Goal: Feedback & Contribution: Contribute content

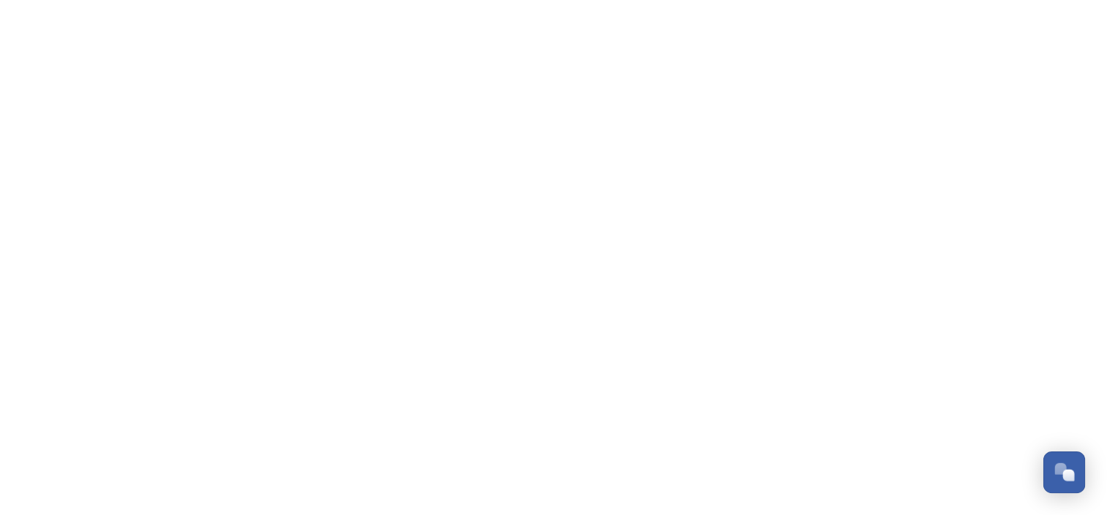
scroll to position [430, 0]
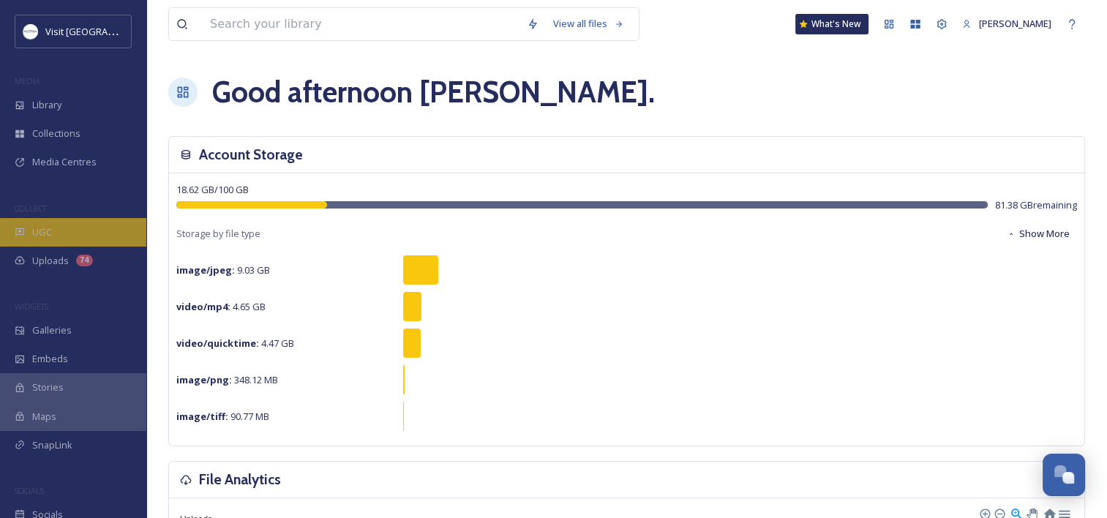
click at [29, 242] on div "UGC" at bounding box center [73, 232] width 146 height 29
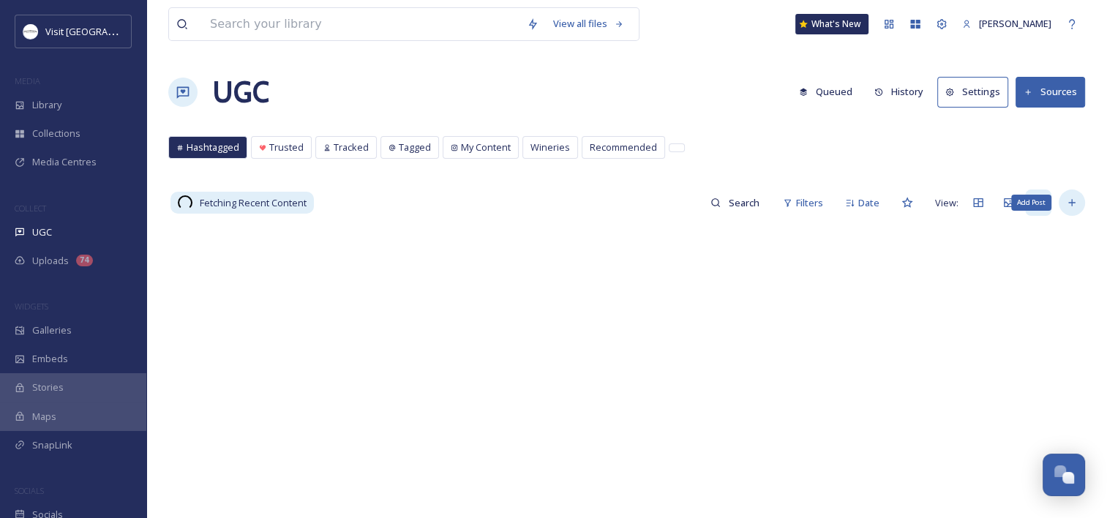
click at [1065, 209] on div "Add Post" at bounding box center [1072, 203] width 26 height 26
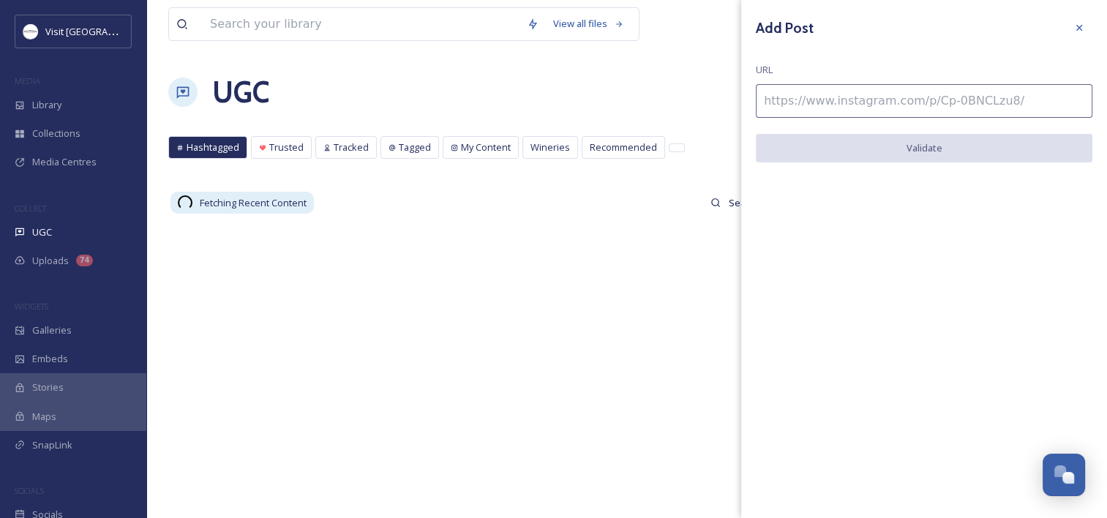
click at [895, 89] on input at bounding box center [924, 101] width 337 height 34
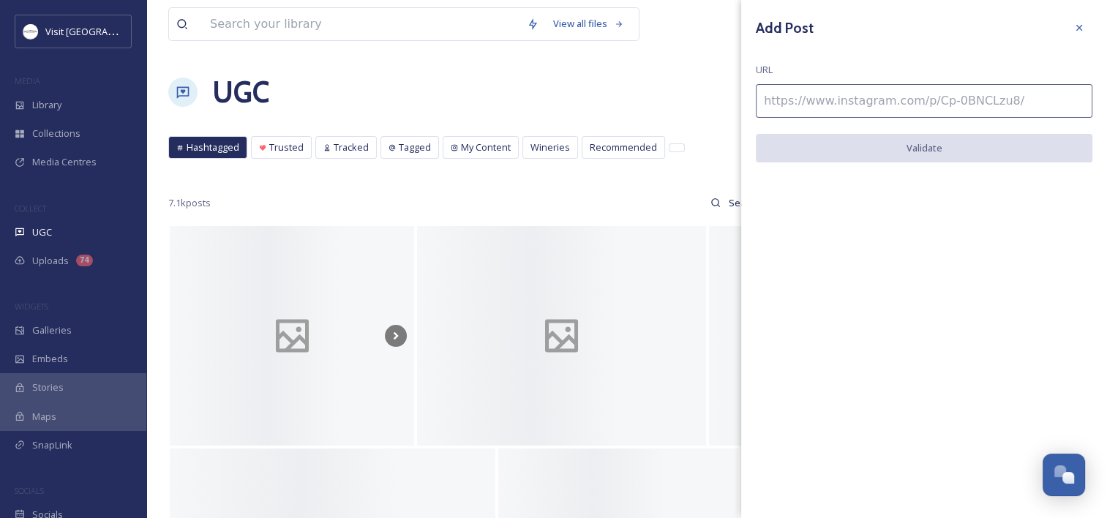
paste input "[URL][DOMAIN_NAME]"
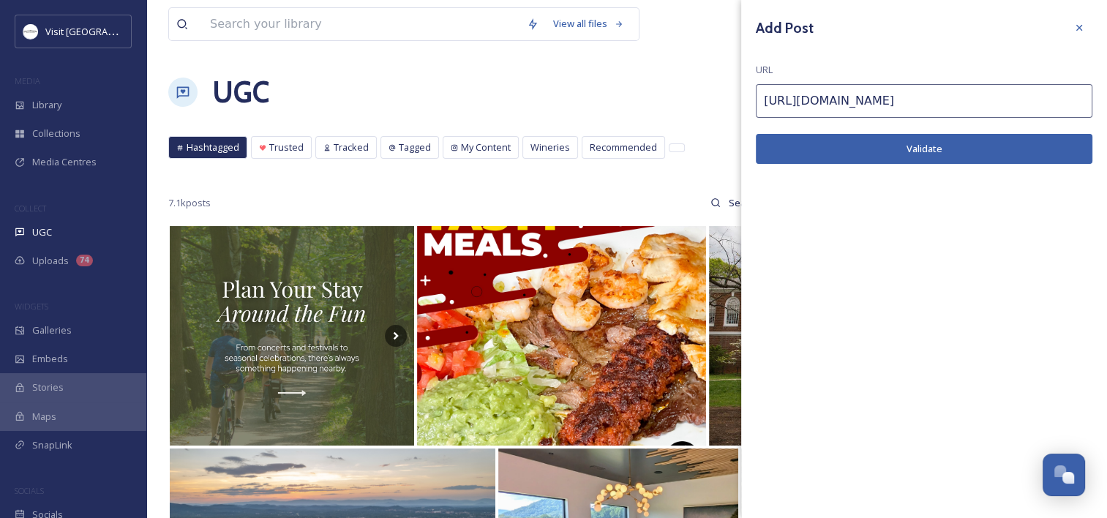
type input "[URL][DOMAIN_NAME]"
click at [820, 137] on button "Validate" at bounding box center [924, 149] width 337 height 30
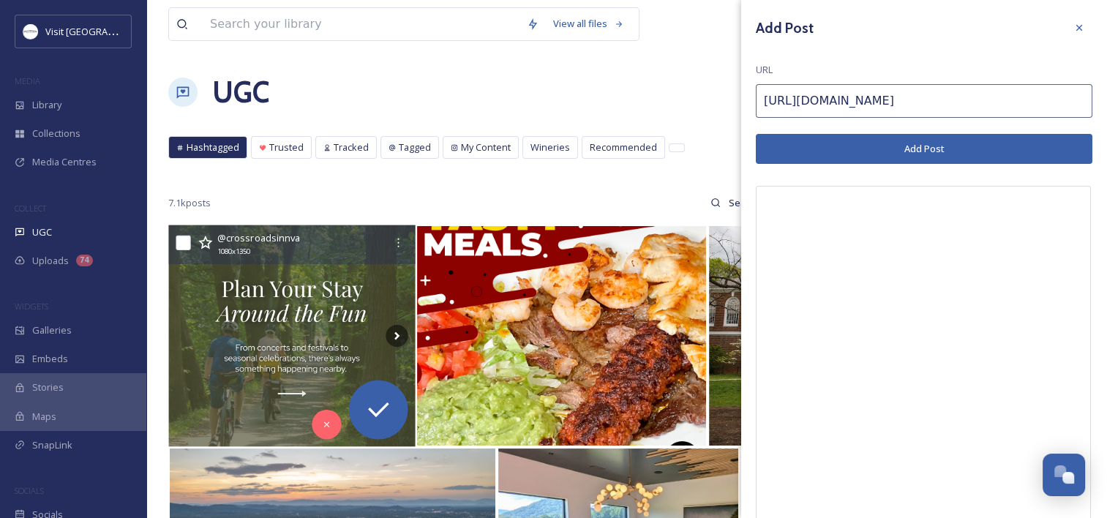
click at [331, 240] on div "@ crossroadsinnva" at bounding box center [301, 238] width 168 height 18
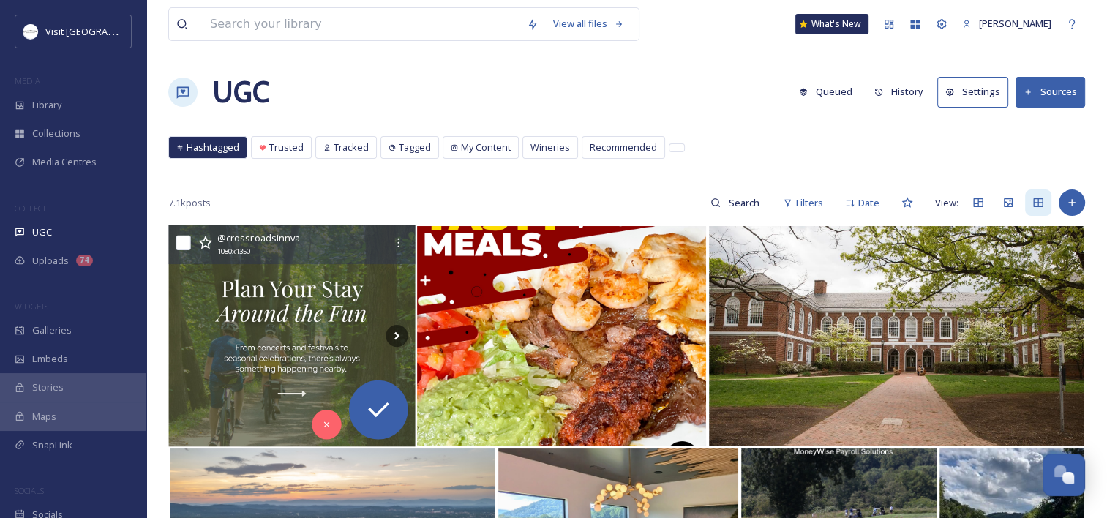
click at [337, 290] on img at bounding box center [291, 336] width 247 height 222
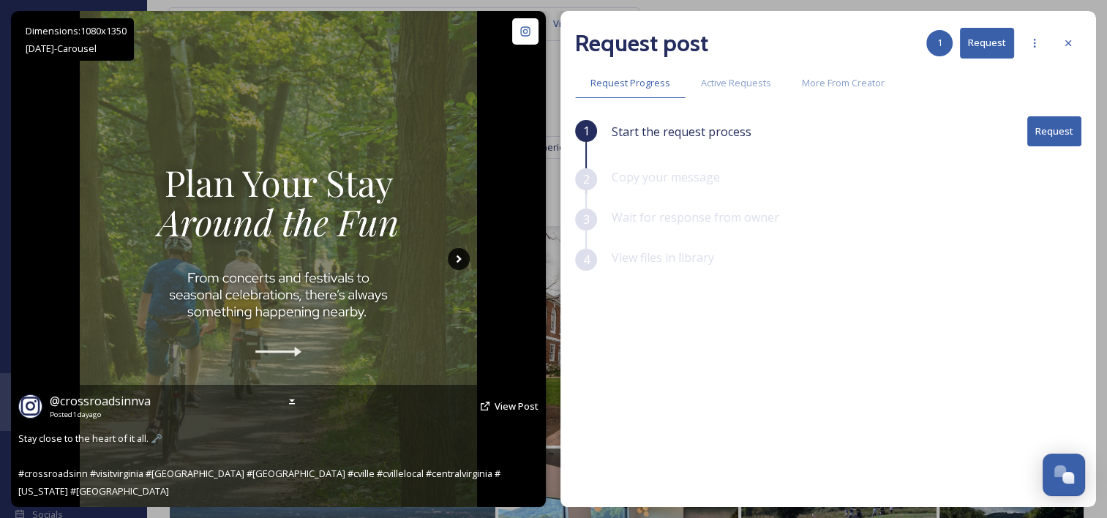
click at [454, 258] on icon at bounding box center [459, 259] width 22 height 22
click at [455, 258] on icon at bounding box center [459, 259] width 22 height 22
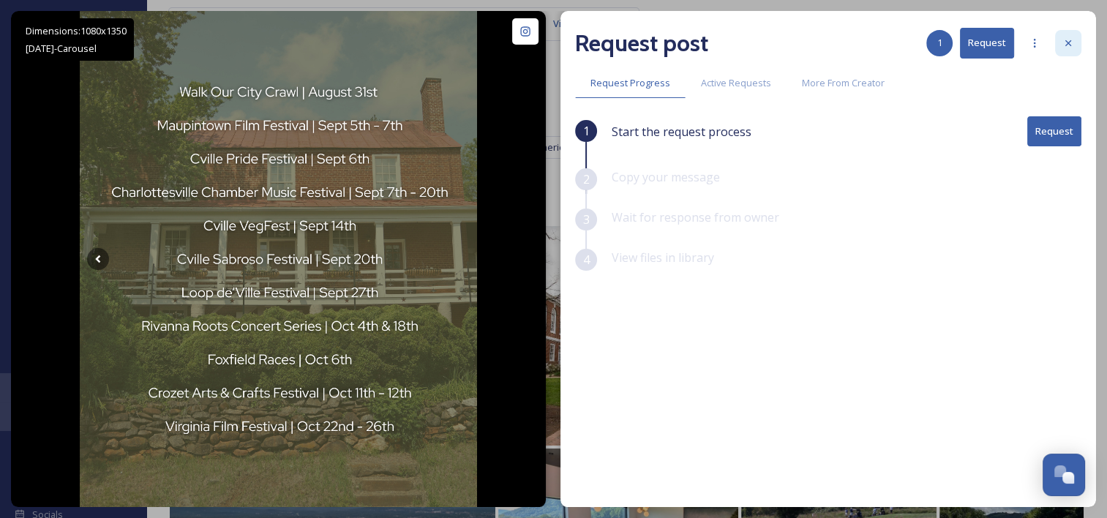
click at [1065, 42] on icon at bounding box center [1069, 43] width 12 height 12
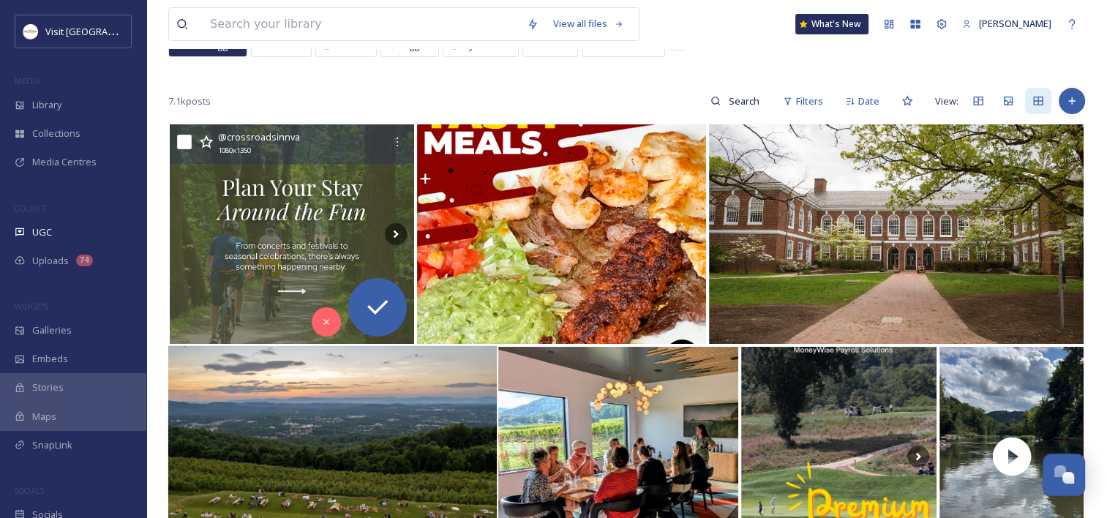
scroll to position [220, 0]
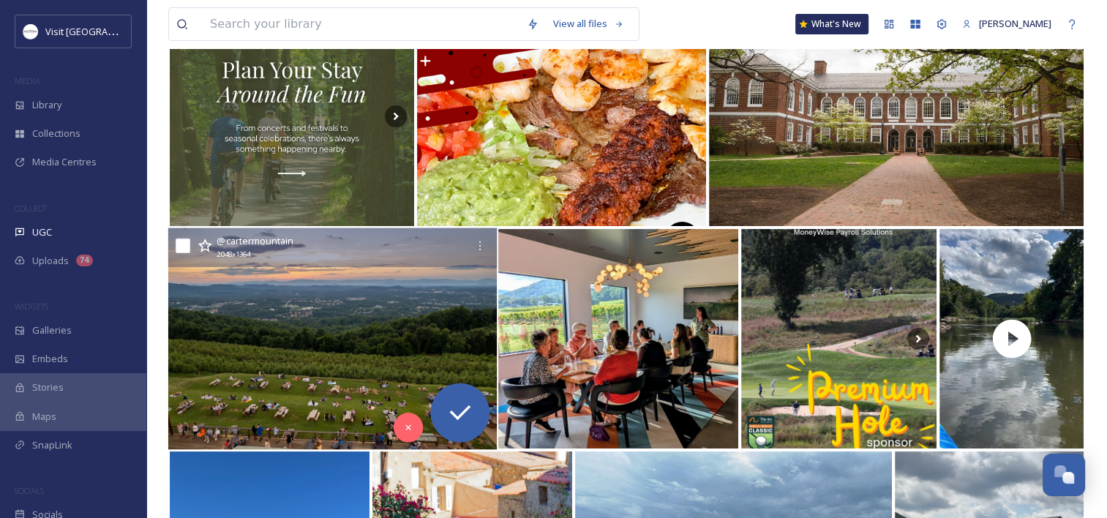
click at [274, 324] on img at bounding box center [332, 339] width 329 height 222
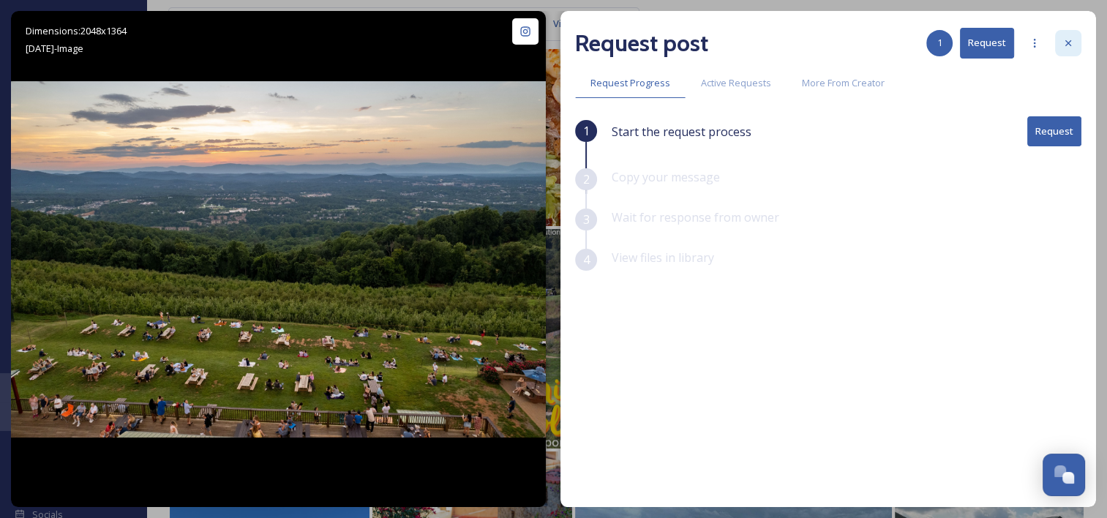
click at [1068, 42] on icon at bounding box center [1068, 43] width 6 height 6
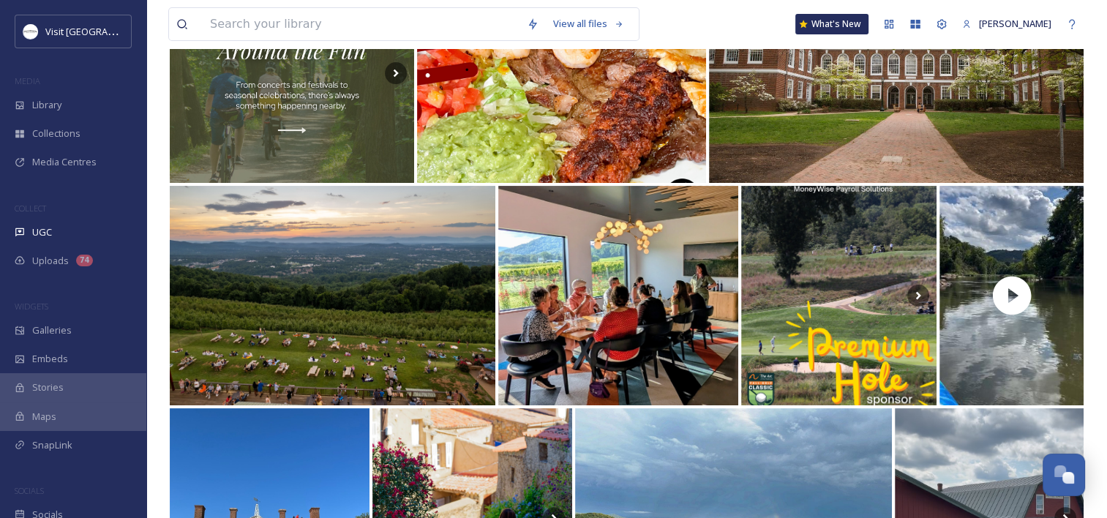
scroll to position [146, 0]
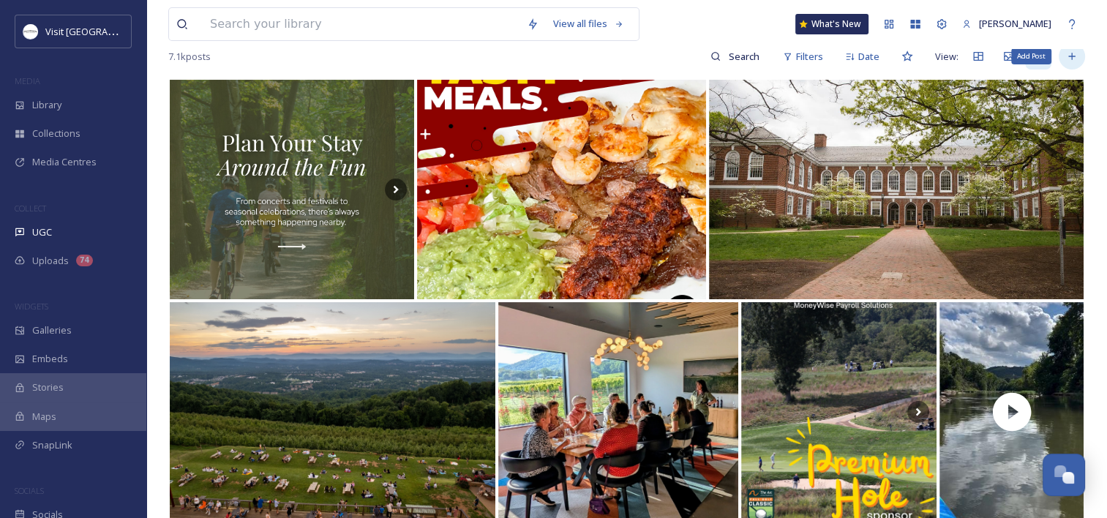
click at [1063, 56] on div "Add Post" at bounding box center [1072, 56] width 26 height 26
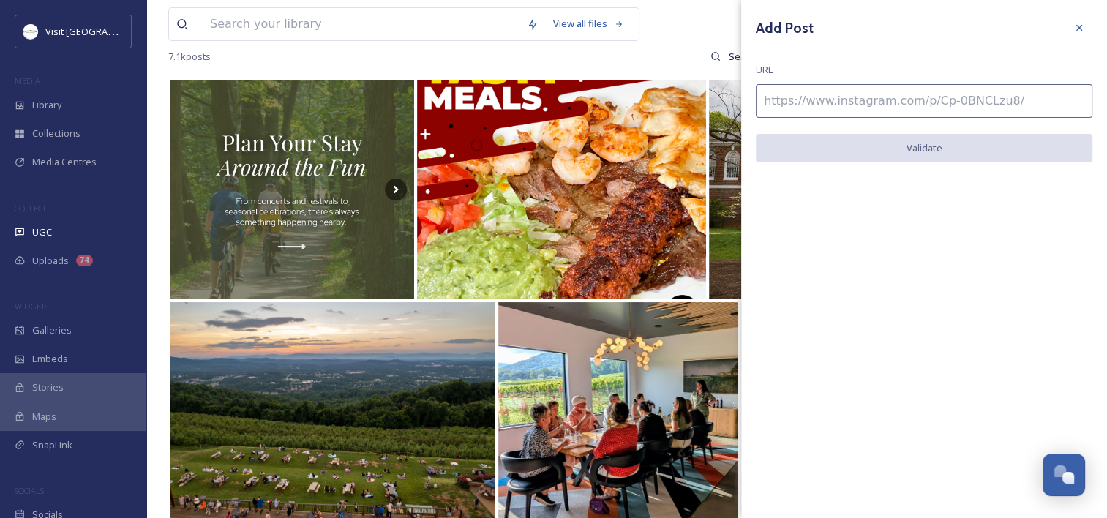
click at [933, 102] on input at bounding box center [924, 101] width 337 height 34
paste input "[URL][DOMAIN_NAME]"
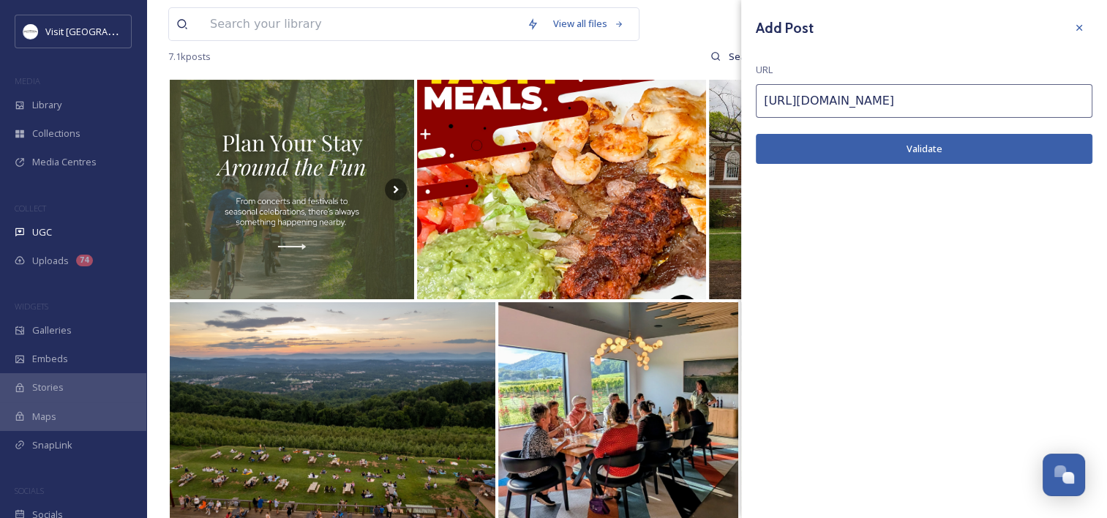
type input "[URL][DOMAIN_NAME]"
click at [906, 152] on button "Validate" at bounding box center [924, 149] width 337 height 30
click at [893, 146] on button "Add Post" at bounding box center [924, 149] width 337 height 30
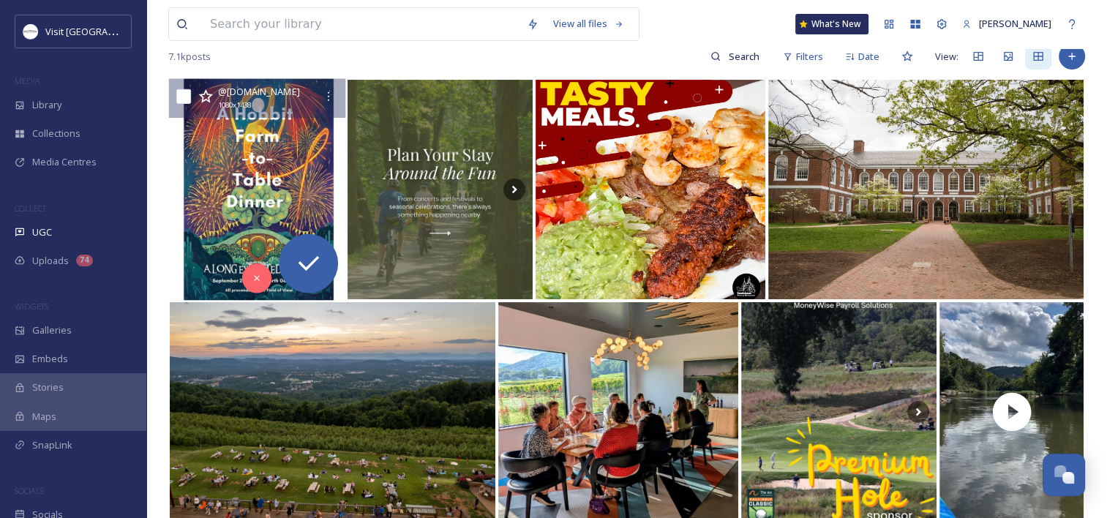
click at [226, 189] on img at bounding box center [257, 190] width 176 height 222
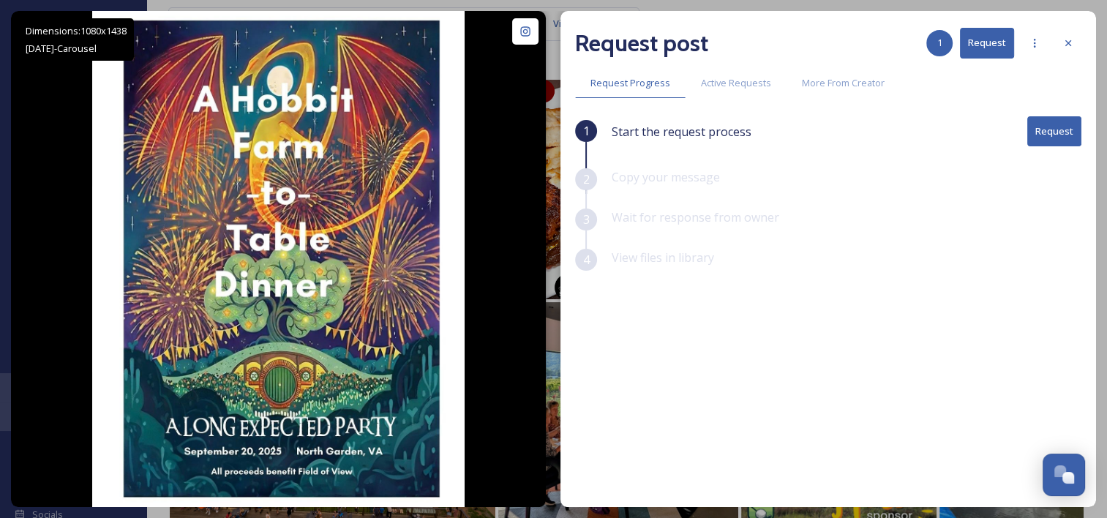
click at [1064, 132] on button "Request" at bounding box center [1054, 131] width 54 height 30
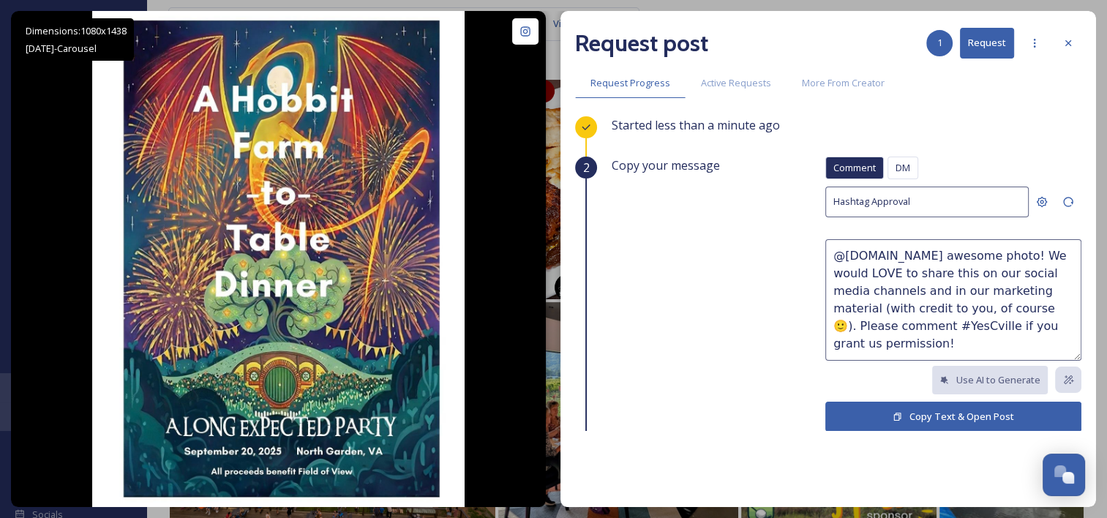
scroll to position [125, 0]
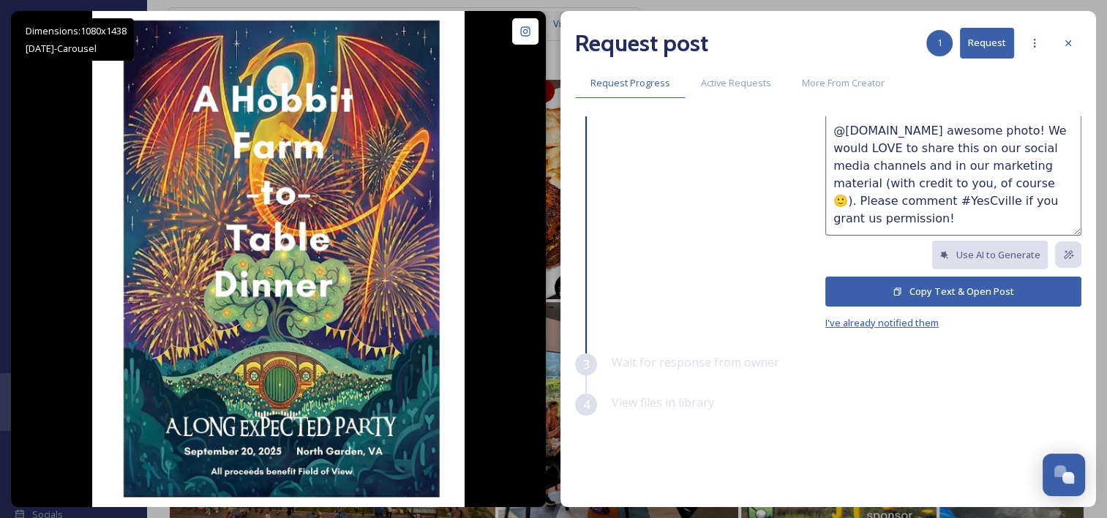
click at [915, 322] on span "I've already notified them" at bounding box center [881, 322] width 113 height 13
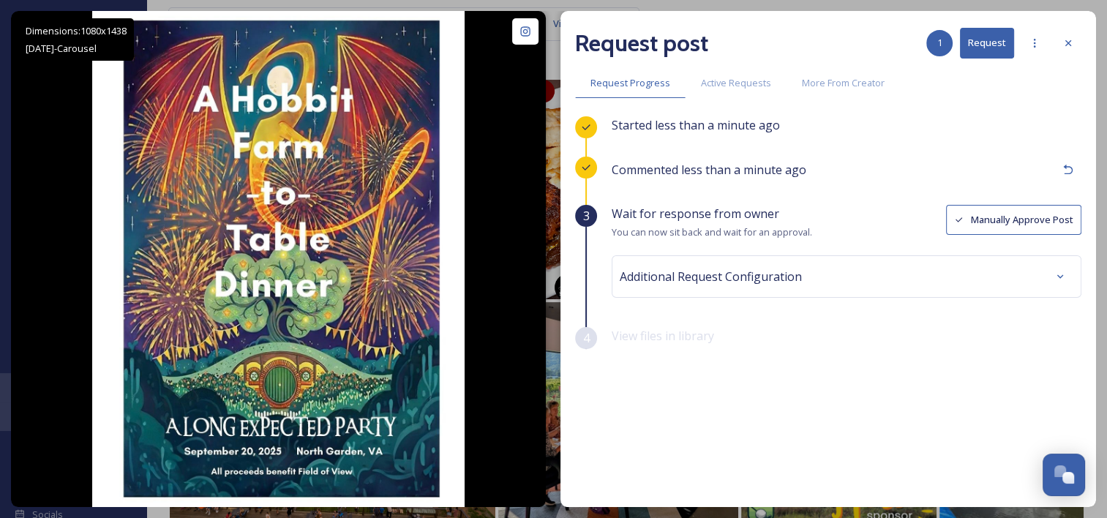
click at [1026, 224] on button "Manually Approve Post" at bounding box center [1013, 220] width 135 height 30
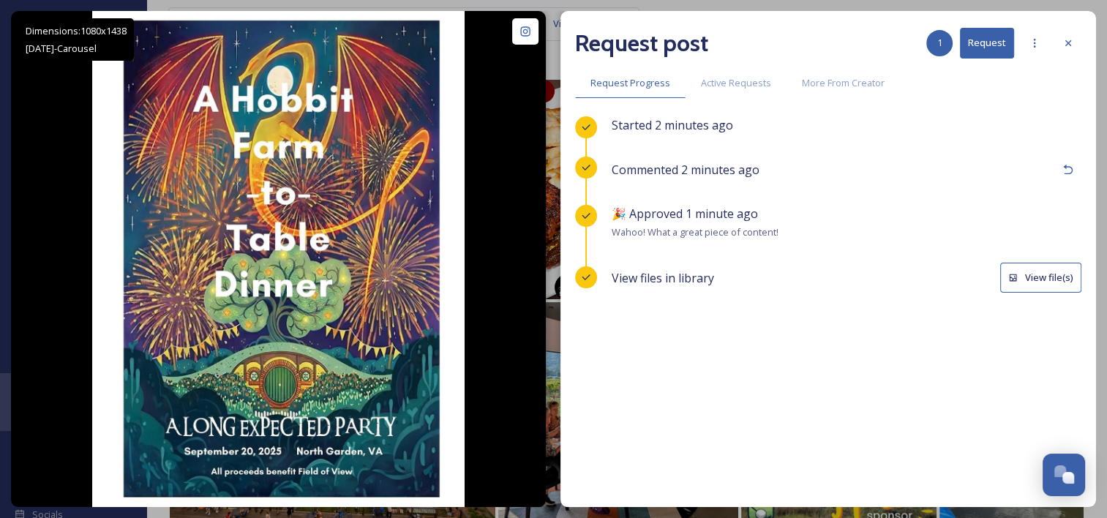
click at [1024, 287] on button "View file(s)" at bounding box center [1040, 278] width 81 height 30
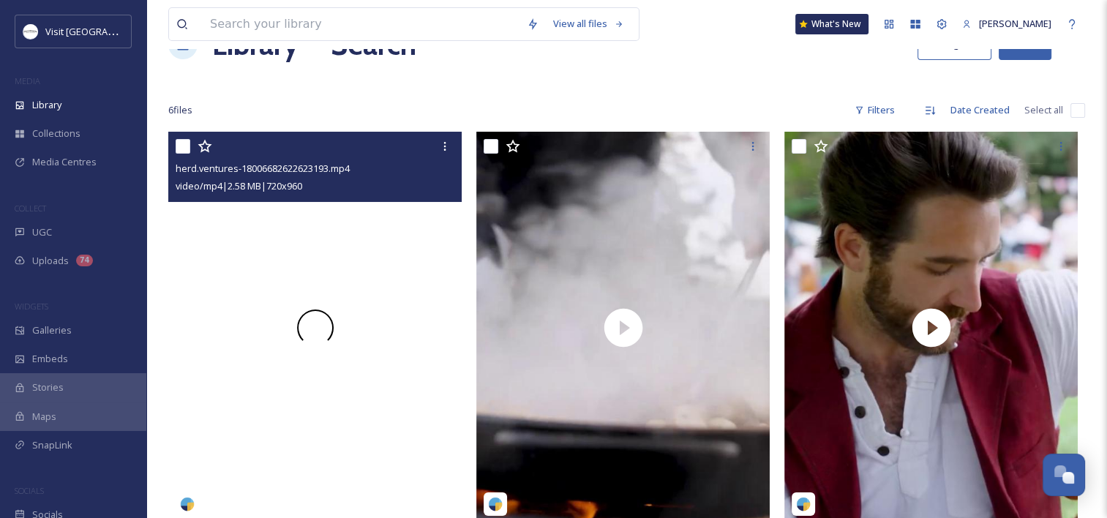
scroll to position [73, 0]
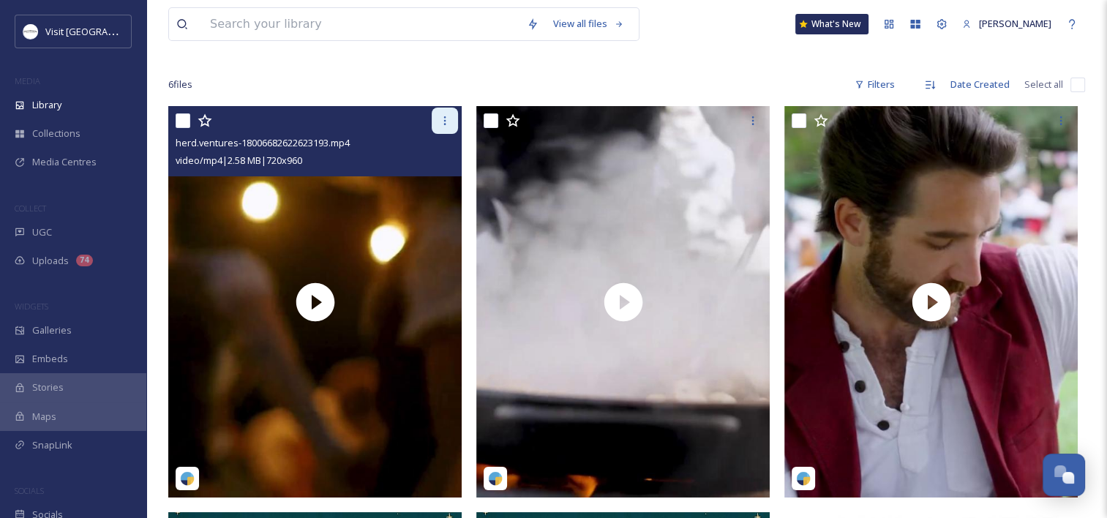
click at [436, 114] on div at bounding box center [445, 121] width 26 height 26
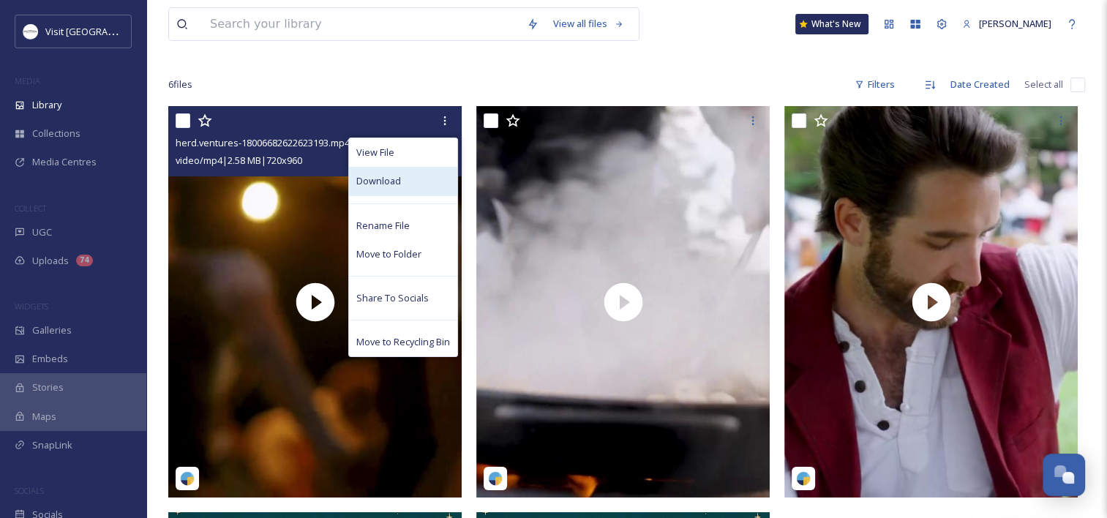
click at [414, 184] on div "Download" at bounding box center [403, 181] width 108 height 29
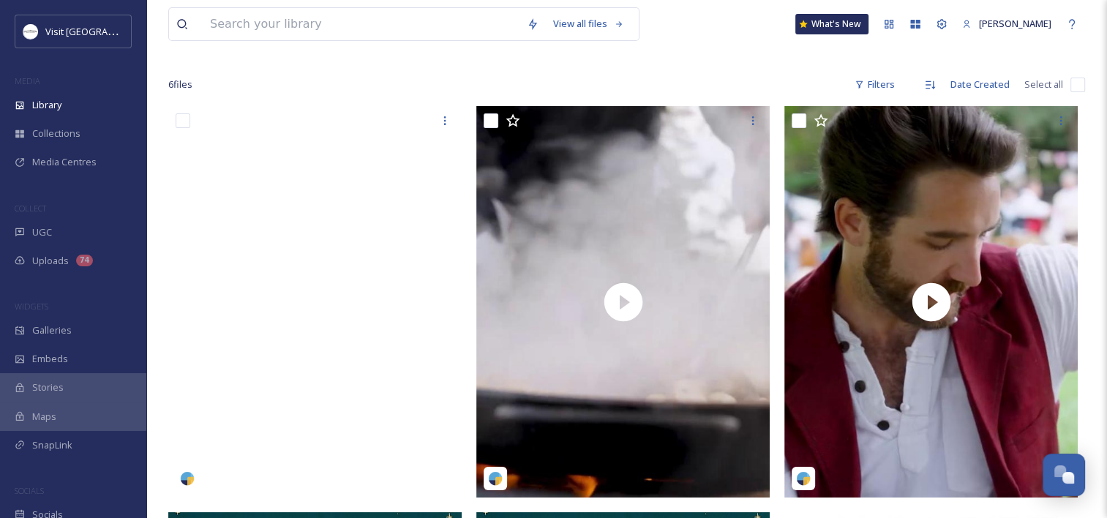
click at [484, 80] on div "6 file s Filters Date Created Select all" at bounding box center [626, 84] width 917 height 29
click at [29, 108] on div "Library" at bounding box center [73, 105] width 146 height 29
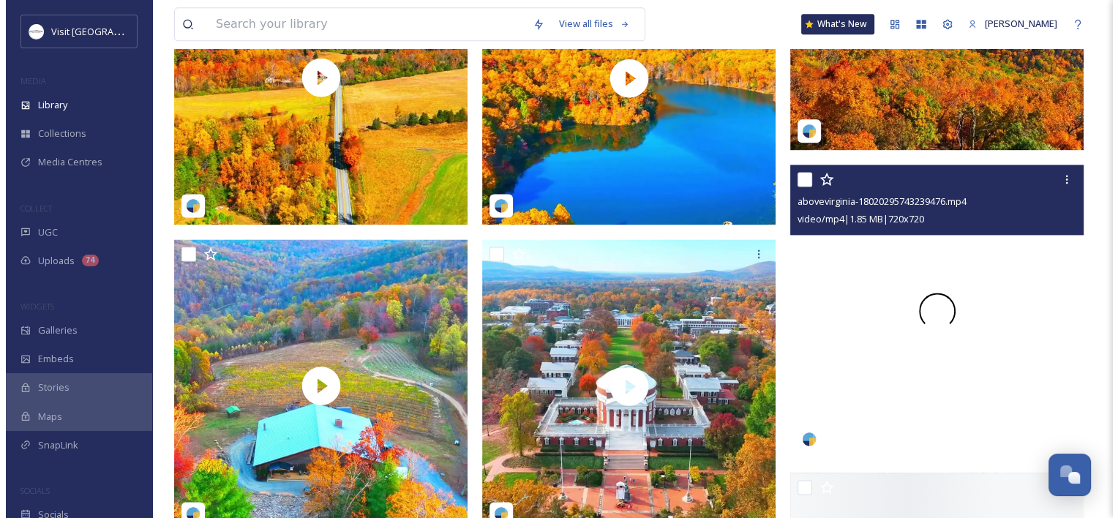
scroll to position [2049, 0]
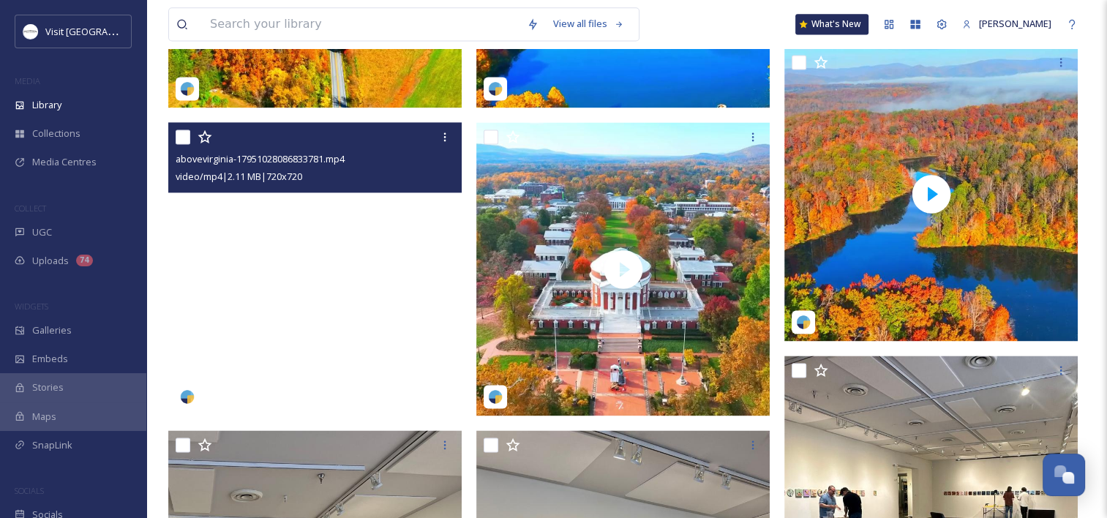
click at [318, 261] on video "abovevirginia-17951028086833781.mp4" at bounding box center [314, 268] width 293 height 293
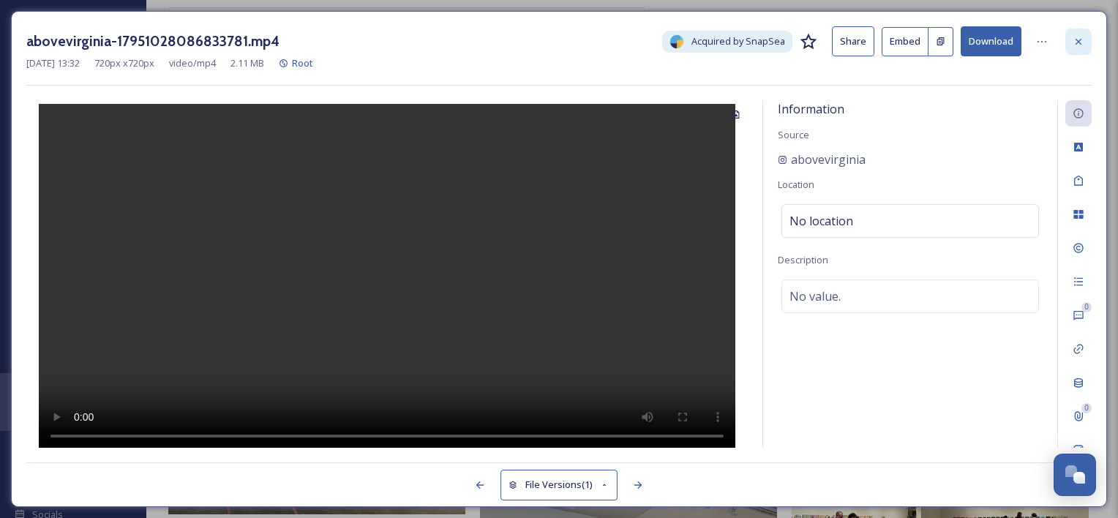
click at [1087, 34] on div at bounding box center [1078, 42] width 26 height 26
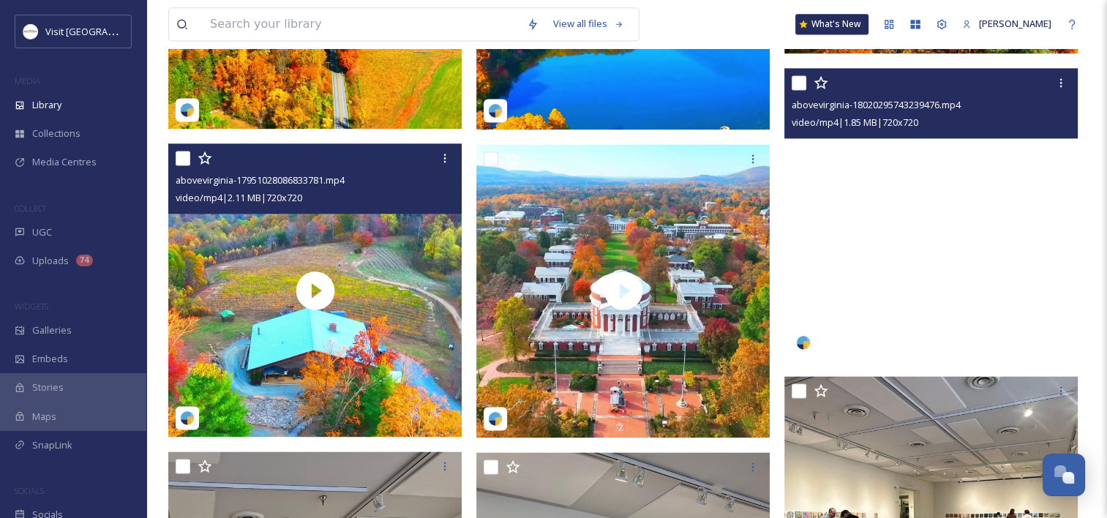
click at [902, 211] on video "abovevirginia-18020295743239476.mp4" at bounding box center [930, 214] width 293 height 293
